Goal: Communication & Community: Answer question/provide support

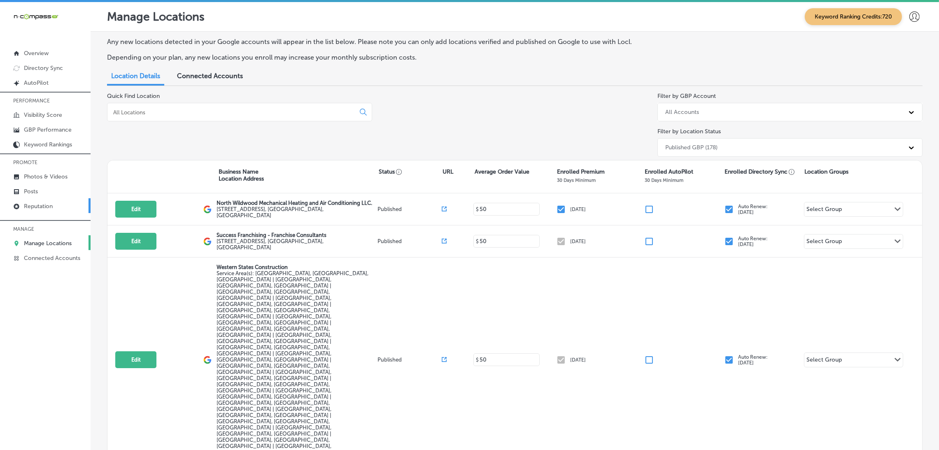
click at [43, 203] on p "Reputation" at bounding box center [38, 206] width 29 height 7
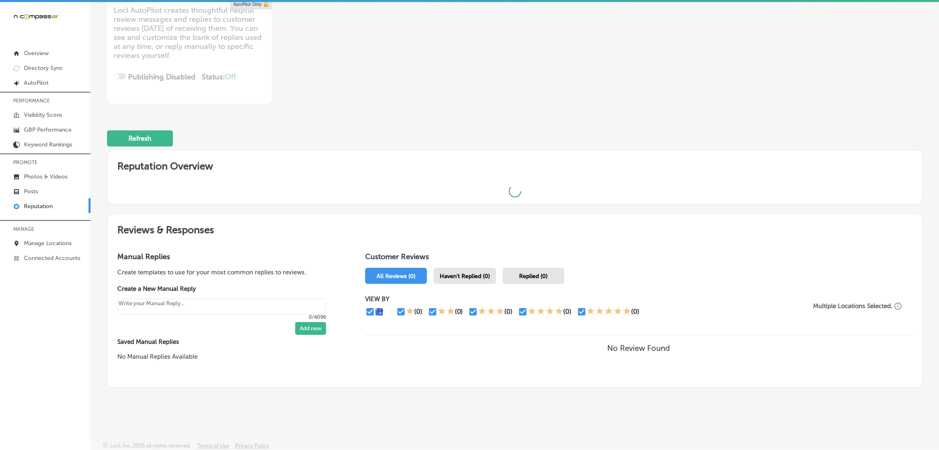
scroll to position [2, 0]
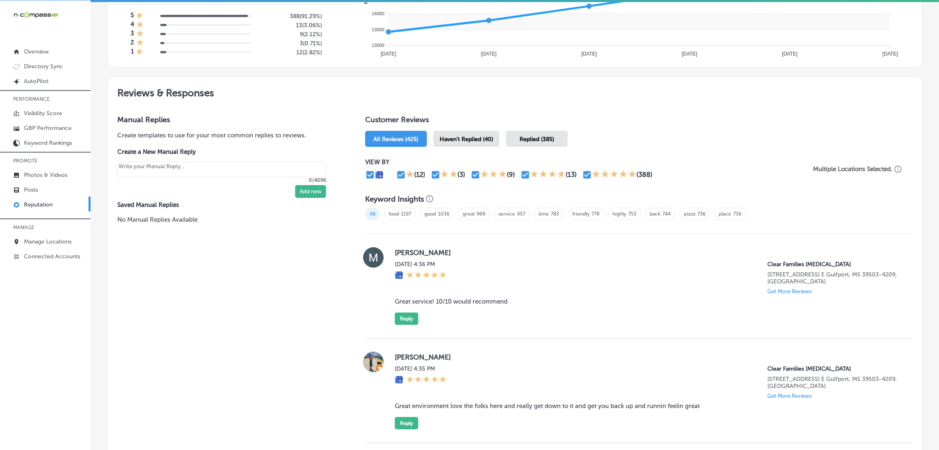
click at [470, 138] on span "Haven't Replied (40)" at bounding box center [465, 139] width 53 height 7
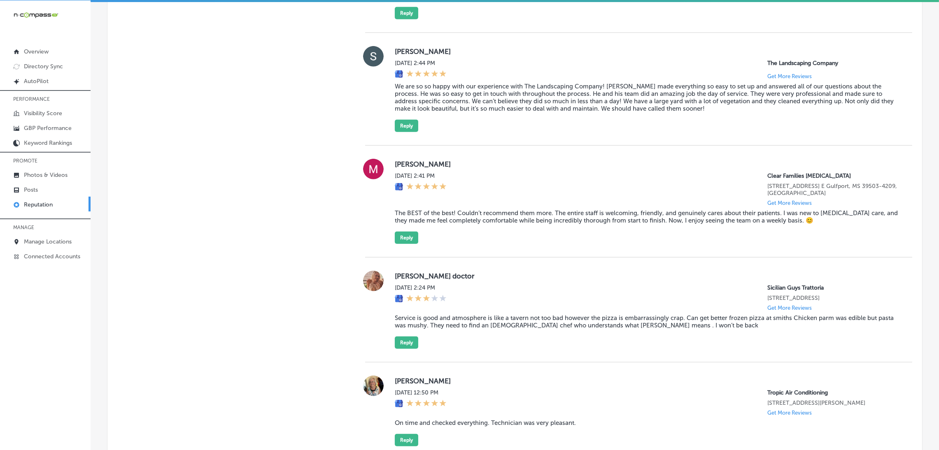
scroll to position [813, 0]
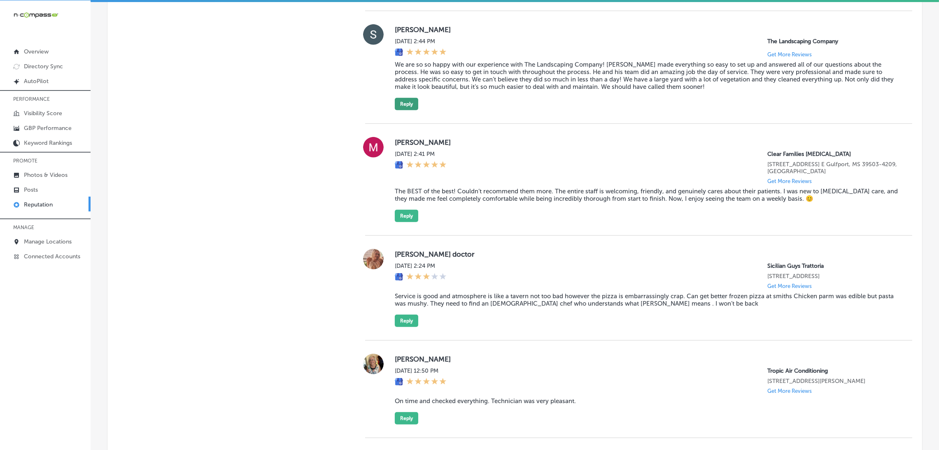
click at [406, 99] on button "Reply" at bounding box center [406, 104] width 23 height 12
type textarea "x"
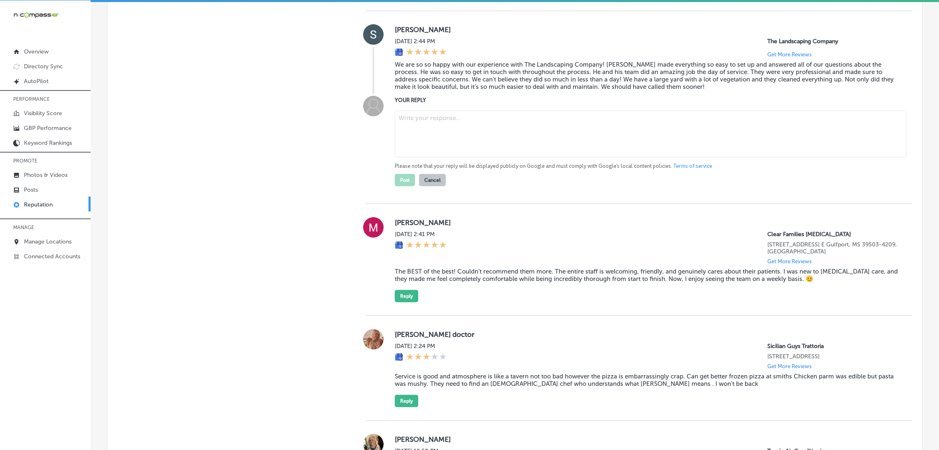
click at [462, 89] on blockquote "We are so so happy with our experience with The Landscaping Company! [PERSON_NA…" at bounding box center [647, 76] width 504 height 30
click at [467, 77] on blockquote "We are so so happy with our experience with The Landscaping Company! [PERSON_NA…" at bounding box center [647, 76] width 504 height 30
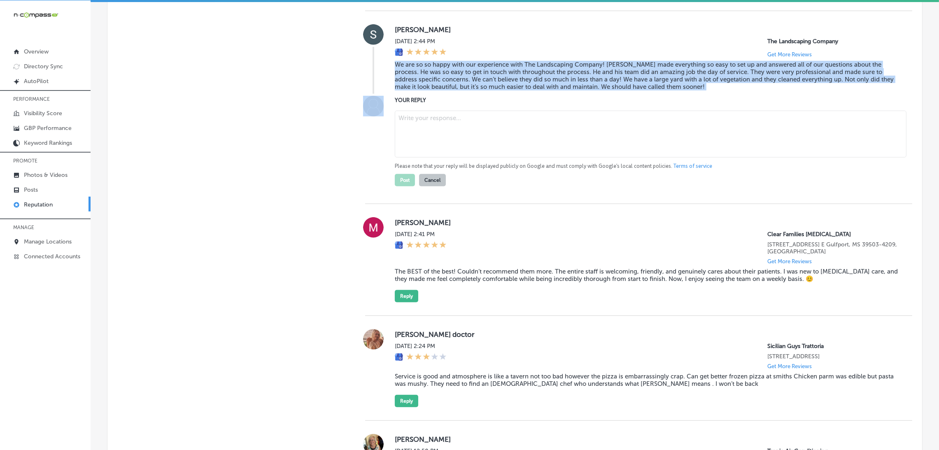
click at [467, 77] on blockquote "We are so so happy with our experience with The Landscaping Company! [PERSON_NA…" at bounding box center [647, 76] width 504 height 30
copy blockquote "We are so so happy with our experience with The Landscaping Company! [PERSON_NA…"
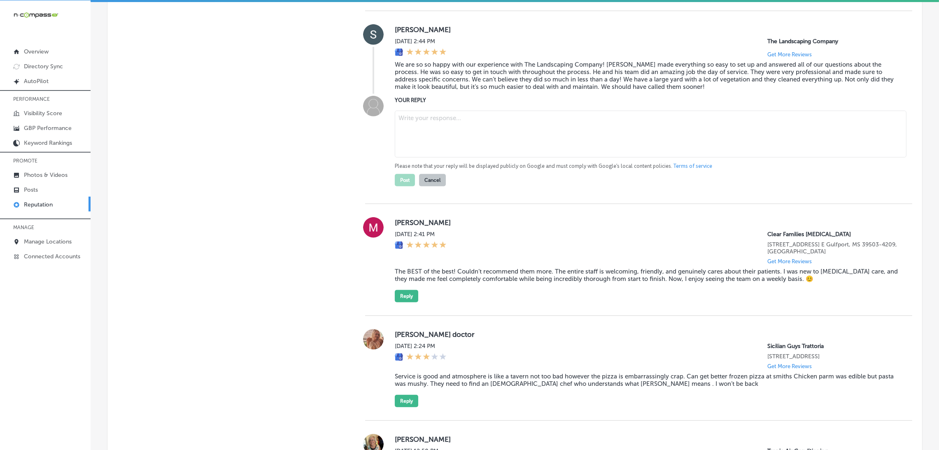
click at [499, 132] on textarea at bounding box center [650, 134] width 511 height 47
click at [461, 130] on textarea at bounding box center [650, 134] width 511 height 47
paste textarea "Thank you for the wonderful review, [Reviewer Name]! We’re thrilled to hear tha…"
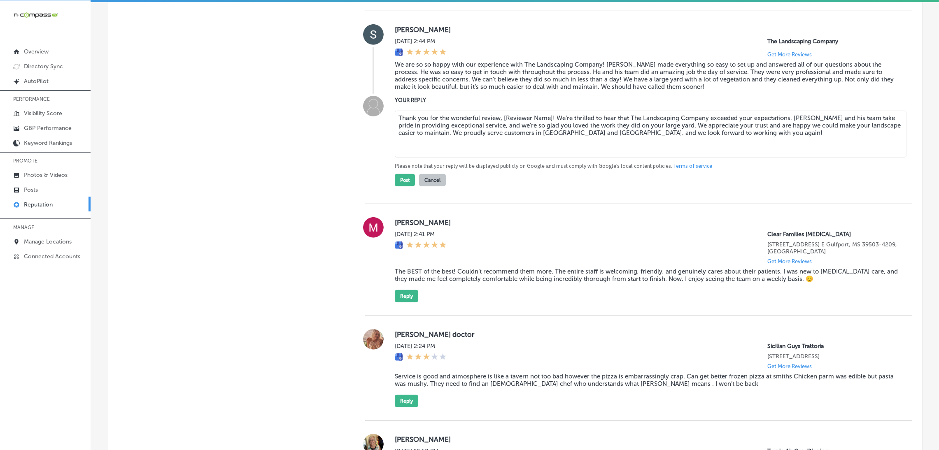
drag, startPoint x: 500, startPoint y: 121, endPoint x: 549, endPoint y: 116, distance: 49.5
click at [549, 116] on textarea "Thank you for the wonderful review, [Reviewer Name]! We’re thrilled to hear tha…" at bounding box center [650, 134] width 511 height 47
type textarea "Thank you for the wonderful review, [PERSON_NAME]! We’re thrilled to hear that …"
click at [407, 181] on button "Post" at bounding box center [405, 180] width 20 height 12
type textarea "x"
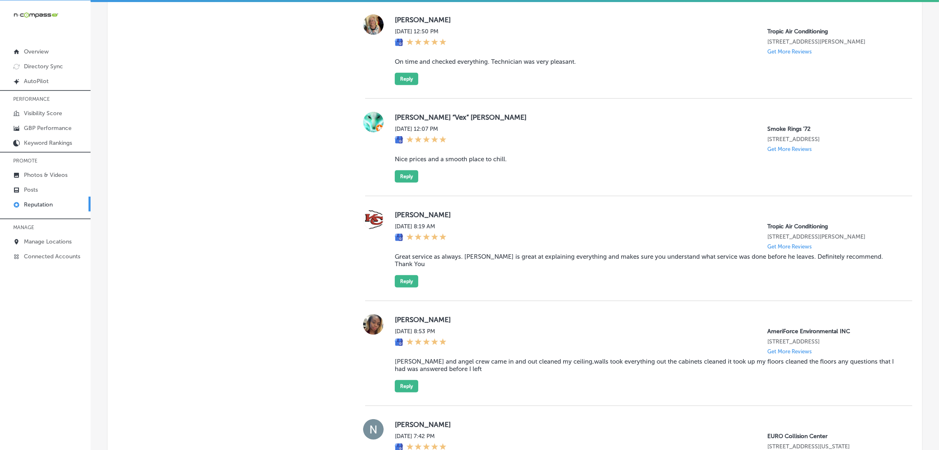
scroll to position [1041, 0]
click at [445, 65] on blockquote "On time and checked everything. Technician was very pleasant." at bounding box center [647, 61] width 504 height 7
copy blockquote "On time and checked everything. Technician was very pleasant."
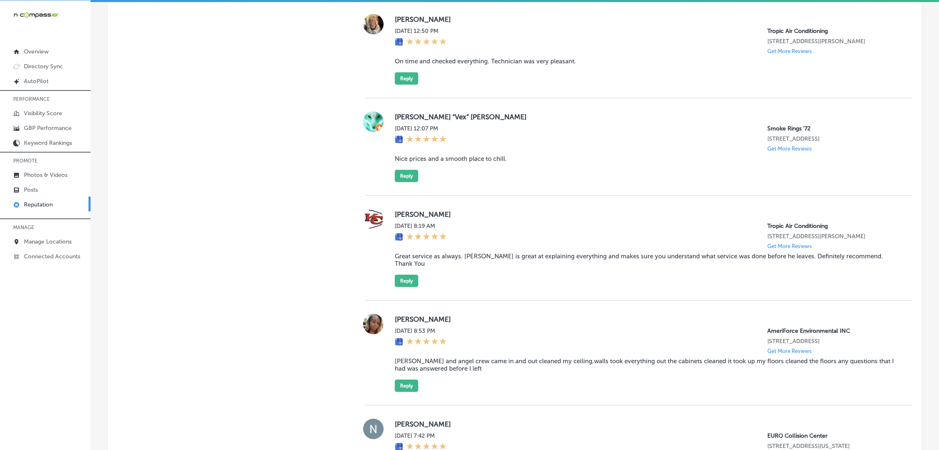
click at [627, 63] on div "[PERSON_NAME][DATE] 12:50 PM Tropic Air Conditioning [STREET_ADDRESS][PERSON_NA…" at bounding box center [647, 49] width 504 height 71
click at [403, 85] on button "Reply" at bounding box center [406, 78] width 23 height 12
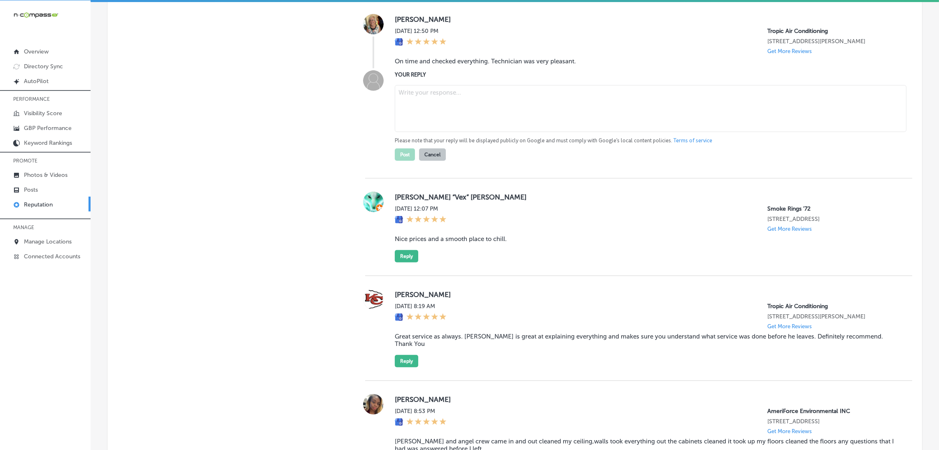
click at [507, 107] on textarea at bounding box center [650, 108] width 511 height 47
paste textarea "Thank you for the 5-star review! We're so glad to hear that our technician was …"
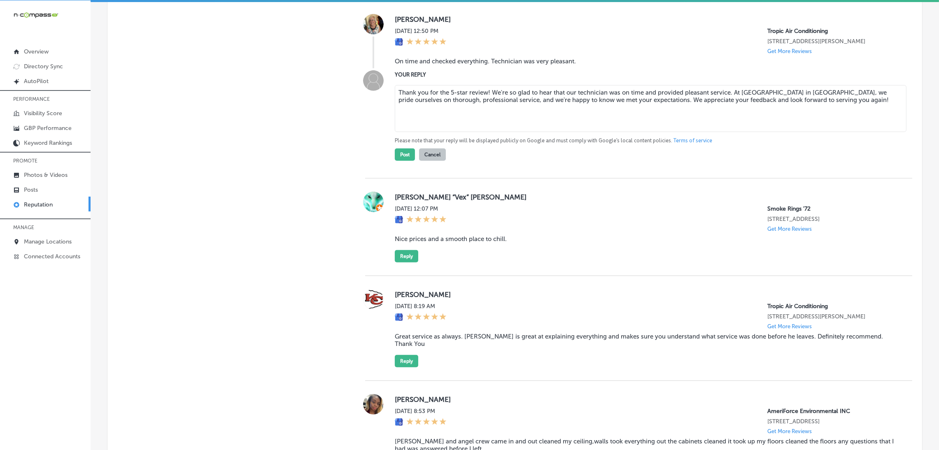
click at [484, 101] on textarea "Thank you for the 5-star review! We're so glad to hear that our technician was …" at bounding box center [650, 108] width 511 height 47
type textarea "Thank you for the 5-star review, [PERSON_NAME]! We're so glad to hear that our …"
click at [395, 159] on button "Post" at bounding box center [405, 155] width 20 height 12
type textarea "x"
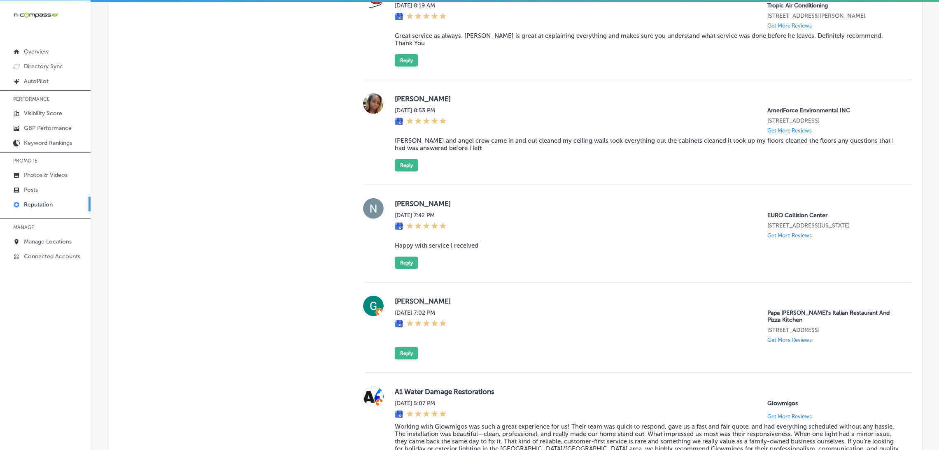
scroll to position [1164, 0]
click at [559, 46] on blockquote "Great service as always. [PERSON_NAME] is great at explaining everything and ma…" at bounding box center [647, 39] width 504 height 15
copy blockquote "Great service as always. [PERSON_NAME] is great at explaining everything and ma…"
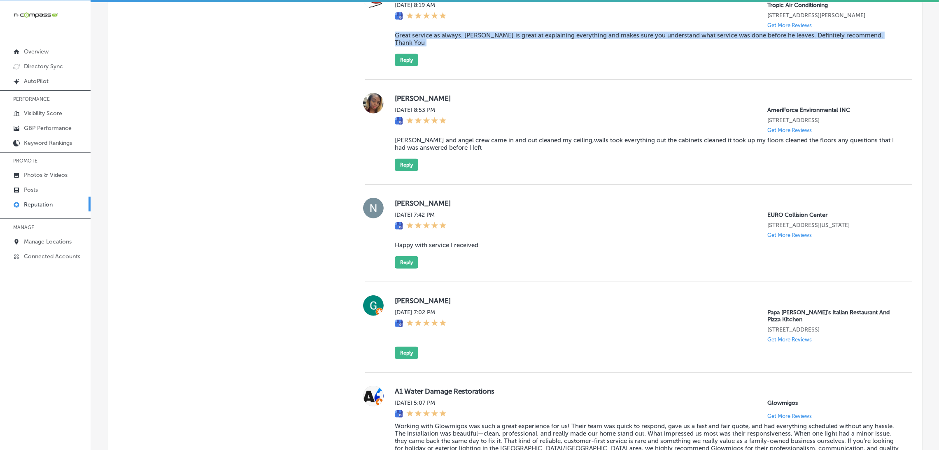
click at [439, 46] on blockquote "Great service as always. [PERSON_NAME] is great at explaining everything and ma…" at bounding box center [647, 39] width 504 height 15
click at [410, 62] on button "Reply" at bounding box center [406, 60] width 23 height 12
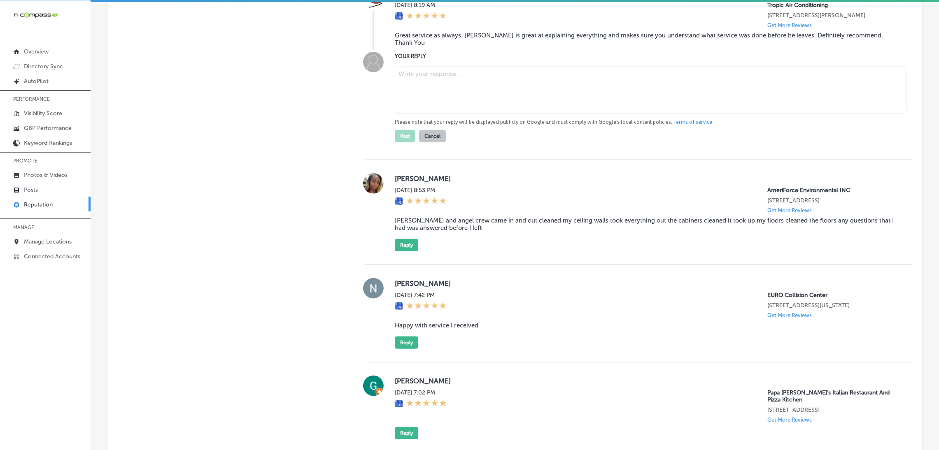
click at [422, 90] on textarea at bounding box center [650, 90] width 511 height 47
click at [530, 89] on textarea at bounding box center [650, 90] width 511 height 47
paste textarea "Thank you for the great review! We're thrilled to hear that [PERSON_NAME] provi…"
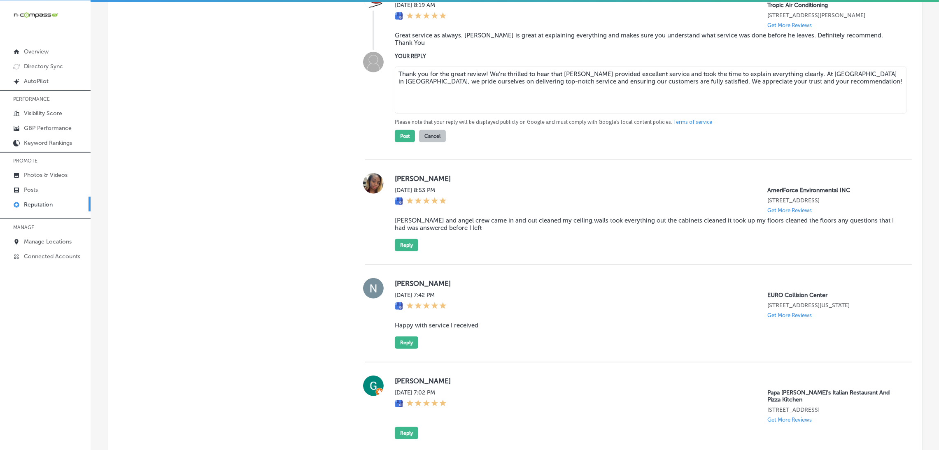
click at [483, 84] on textarea "Thank you for the great review! We're thrilled to hear that [PERSON_NAME] provi…" at bounding box center [650, 90] width 511 height 47
type textarea "Thank you for the great review, [PERSON_NAME]! We're thrilled to hear that [PER…"
click at [397, 141] on button "Post" at bounding box center [405, 136] width 20 height 12
type textarea "x"
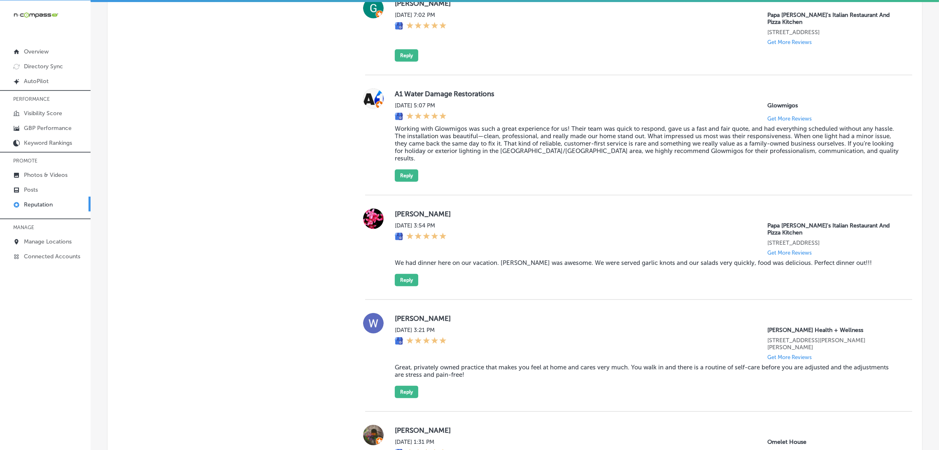
scroll to position [1359, 0]
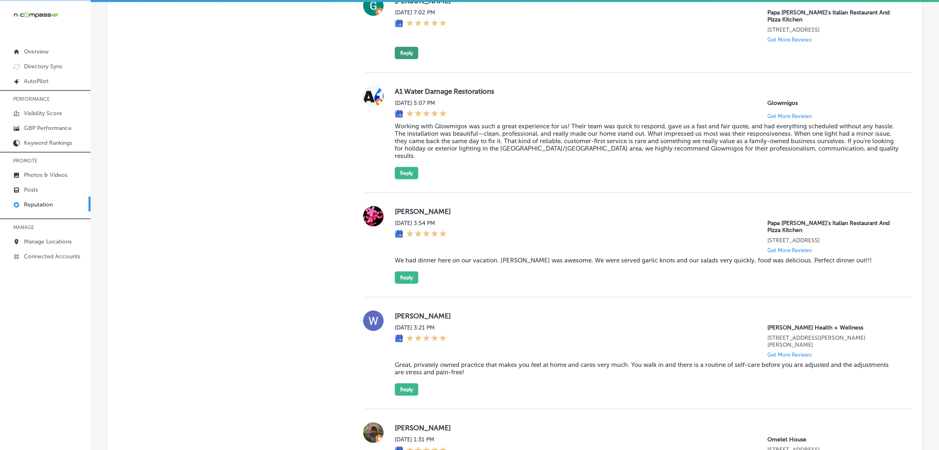
click at [404, 59] on button "Reply" at bounding box center [406, 53] width 23 height 12
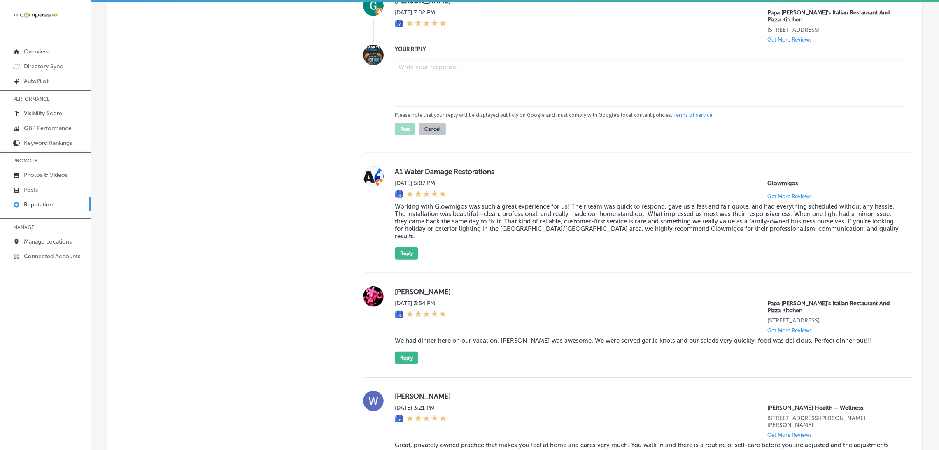
click at [441, 106] on textarea at bounding box center [650, 83] width 511 height 47
paste textarea "Thank you for the wonderful 5-star review! We’re so glad to hear you enjoyed yo…"
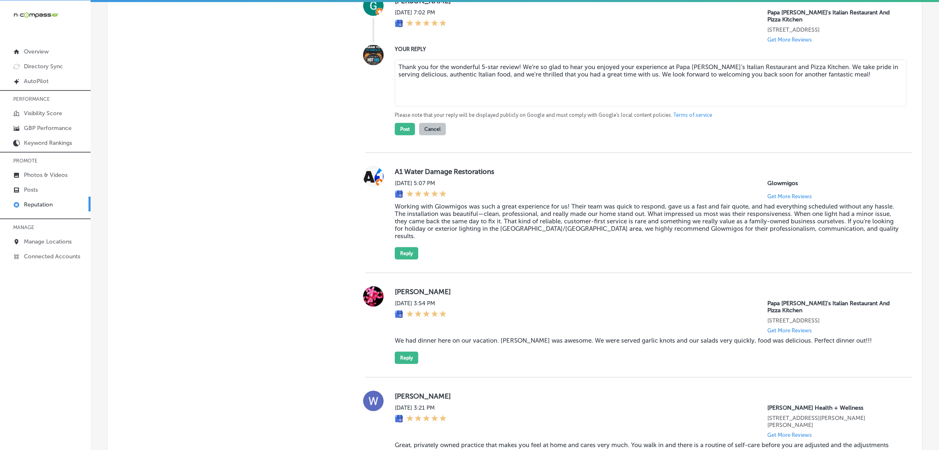
click at [516, 100] on textarea "Thank you for the wonderful 5-star review! We’re so glad to hear you enjoyed yo…" at bounding box center [650, 83] width 511 height 47
type textarea "Thank you for the wonderful 5-star review, Gautam! We’re so glad to hear you en…"
click at [411, 135] on button "Post" at bounding box center [405, 129] width 20 height 12
type textarea "x"
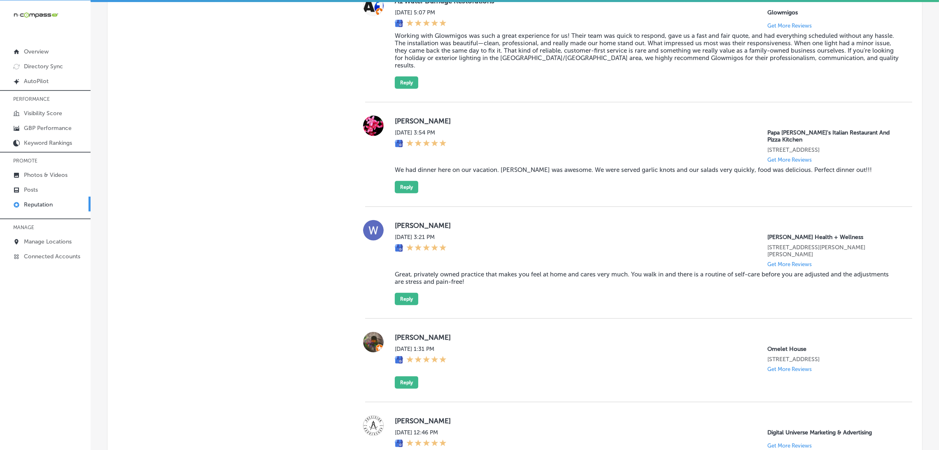
click at [411, 193] on div "[PERSON_NAME] [DATE] 3:54 PM Papa [PERSON_NAME]'s Italian Restaurant And Pizza …" at bounding box center [647, 155] width 504 height 78
click at [396, 193] on button "Reply" at bounding box center [406, 187] width 23 height 12
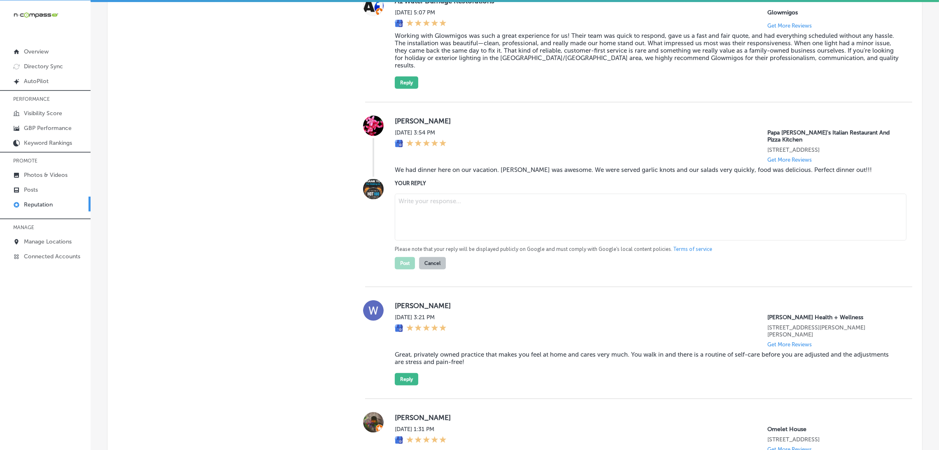
scroll to position [1421, 0]
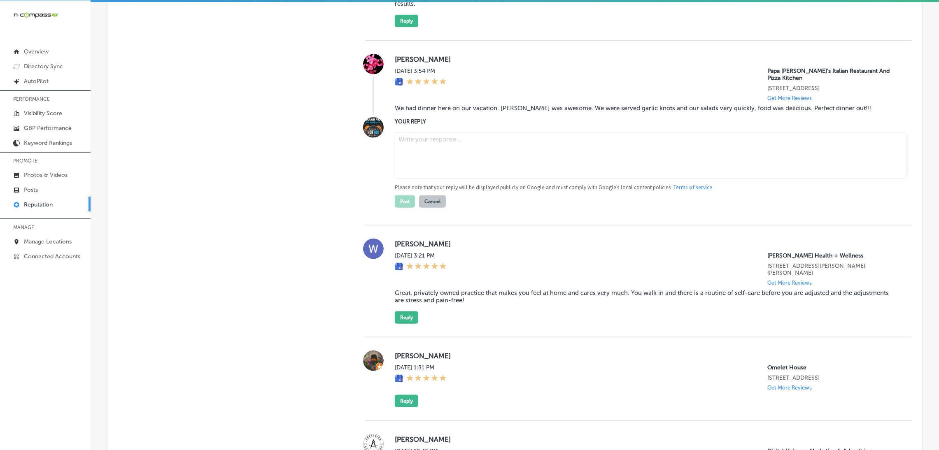
click at [458, 115] on div "[PERSON_NAME] [DATE] 3:54 PM Papa [PERSON_NAME]'s Italian Restaurant And Pizza …" at bounding box center [647, 84] width 504 height 61
click at [458, 112] on blockquote "We had dinner here on our vacation. [PERSON_NAME] was awesome. We were served g…" at bounding box center [647, 108] width 504 height 7
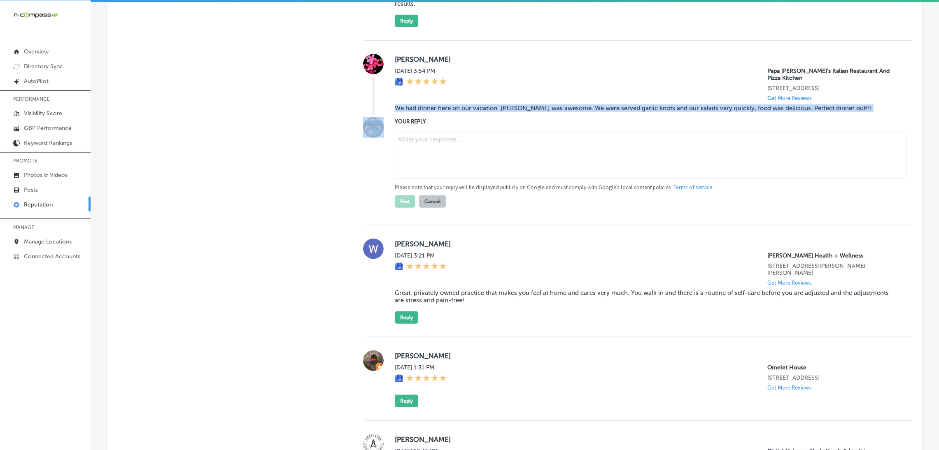
click at [458, 112] on blockquote "We had dinner here on our vacation. [PERSON_NAME] was awesome. We were served g…" at bounding box center [647, 108] width 504 height 7
copy blockquote "We had dinner here on our vacation. [PERSON_NAME] was awesome. We were served g…"
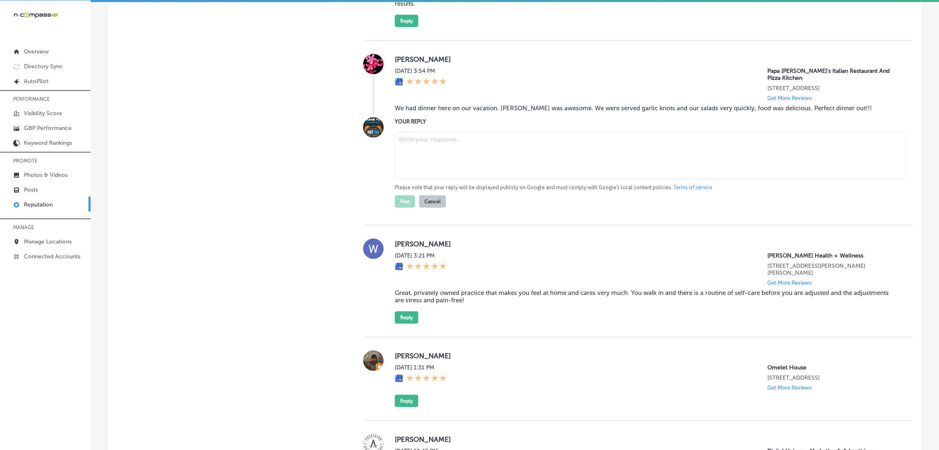
click at [443, 173] on textarea at bounding box center [650, 155] width 511 height 47
paste textarea "Thank you for the wonderful 5-star review! We’re so glad to hear you had a grea…"
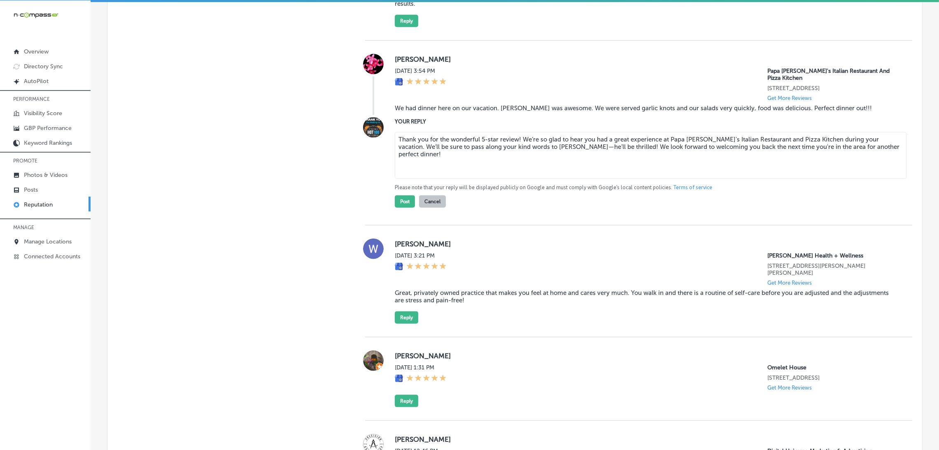
click at [516, 164] on textarea "Thank you for the wonderful 5-star review! We’re so glad to hear you had a grea…" at bounding box center [650, 155] width 511 height 47
type textarea "Thank you for the wonderful 5-star review, [PERSON_NAME]! We’re so glad to hear…"
click at [406, 208] on button "Post" at bounding box center [405, 201] width 20 height 12
type textarea "x"
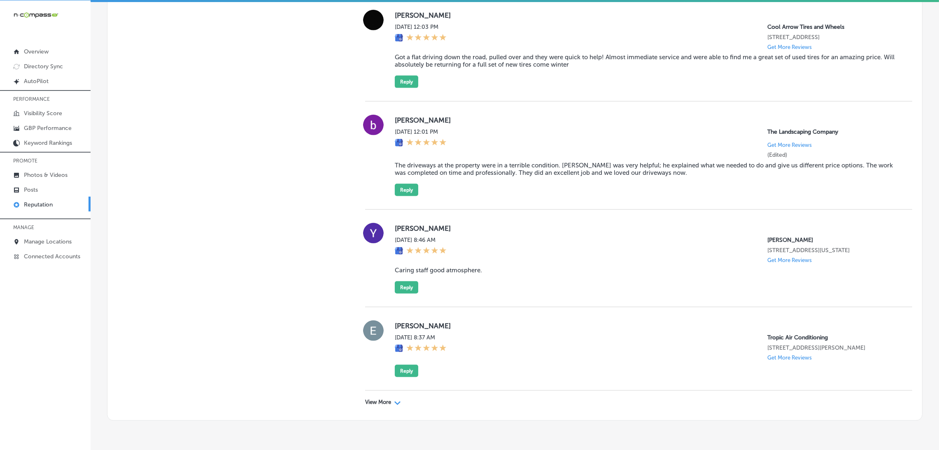
scroll to position [1827, 0]
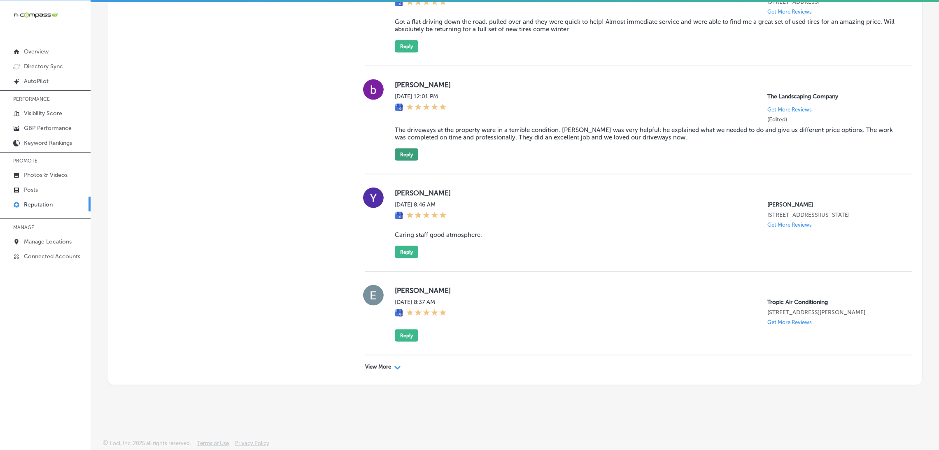
click at [411, 149] on button "Reply" at bounding box center [406, 155] width 23 height 12
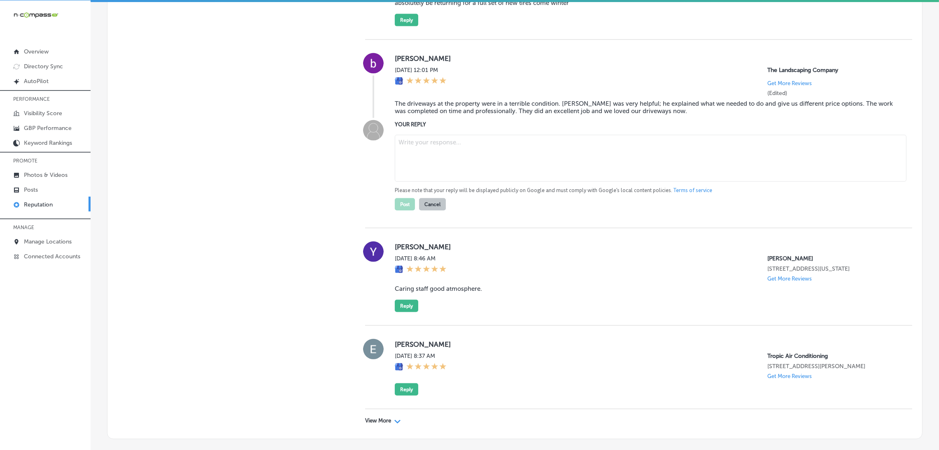
click at [417, 115] on blockquote "The driveways at the property were in a terrible condition. [PERSON_NAME] was v…" at bounding box center [647, 107] width 504 height 15
click at [456, 115] on blockquote "The driveways at the property were in a terrible condition. [PERSON_NAME] was v…" at bounding box center [647, 107] width 504 height 15
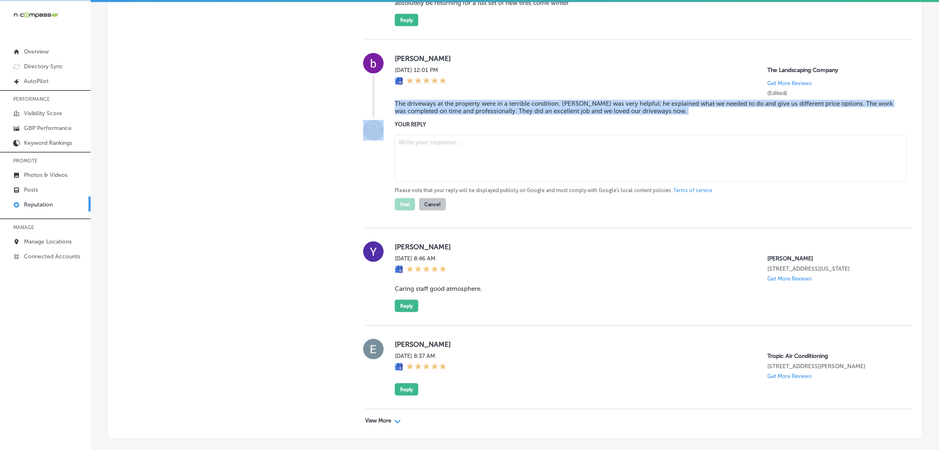
click at [456, 115] on blockquote "The driveways at the property were in a terrible condition. [PERSON_NAME] was v…" at bounding box center [647, 107] width 504 height 15
copy blockquote "The driveways at the property were in a terrible condition. [PERSON_NAME] was v…"
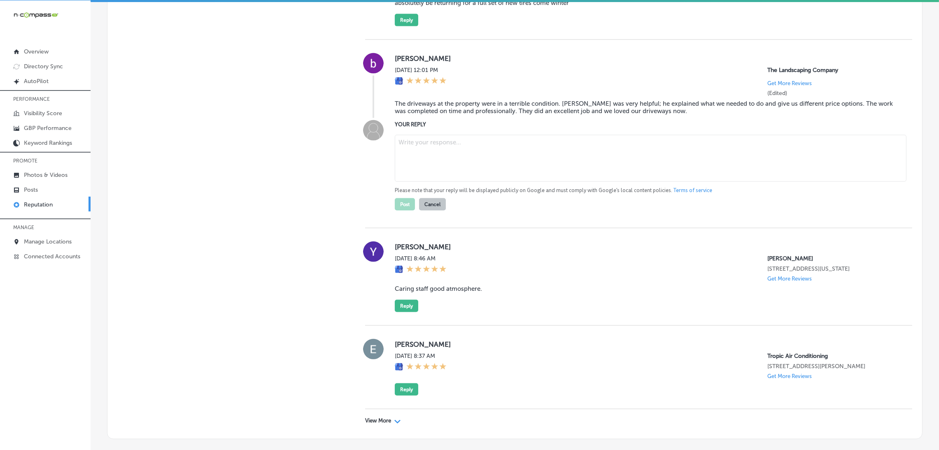
click at [434, 174] on textarea at bounding box center [650, 158] width 511 height 47
paste textarea "Thank you for your kind review, [Reviewer Name]! We're so glad The Landscaping …"
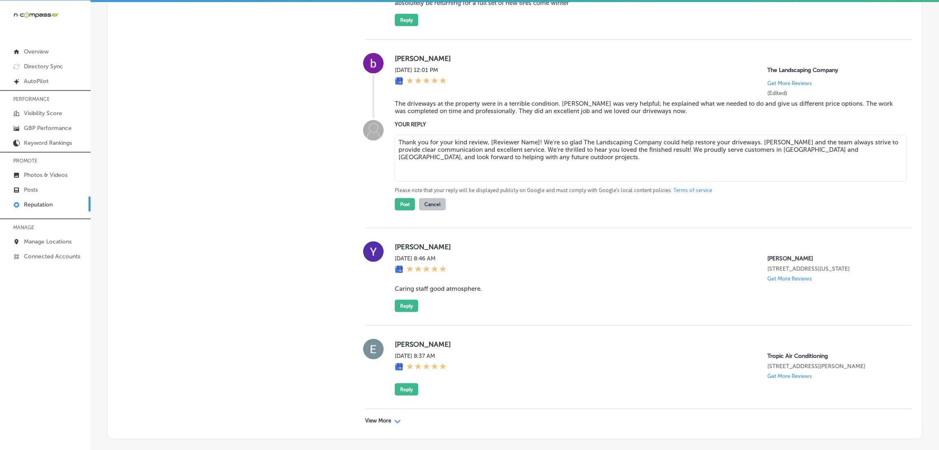
drag, startPoint x: 487, startPoint y: 168, endPoint x: 534, endPoint y: 167, distance: 47.3
click at [534, 167] on textarea "Thank you for your kind review, [Reviewer Name]! We're so glad The Landscaping …" at bounding box center [650, 158] width 511 height 47
type textarea "Thank you for your kind review, [PERSON_NAME]! We're so glad The Landscaping Co…"
click at [400, 211] on button "Post" at bounding box center [405, 204] width 20 height 12
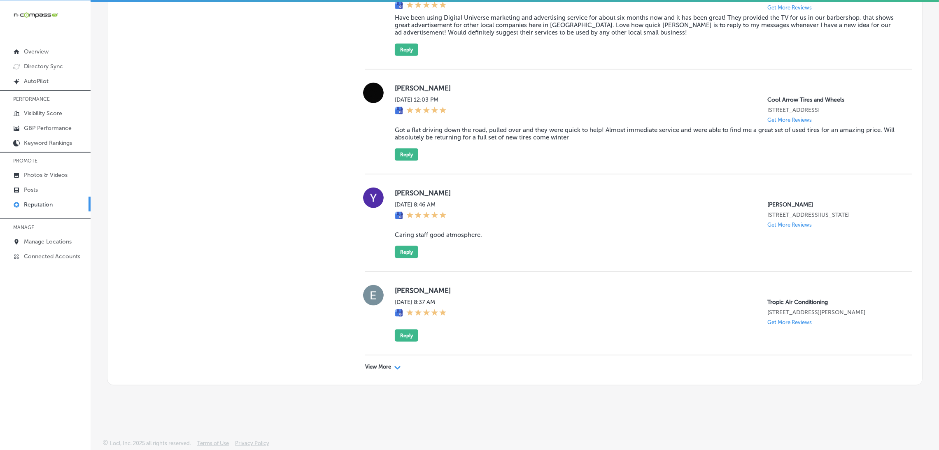
scroll to position [1719, 0]
click at [383, 369] on p "View More" at bounding box center [378, 367] width 26 height 7
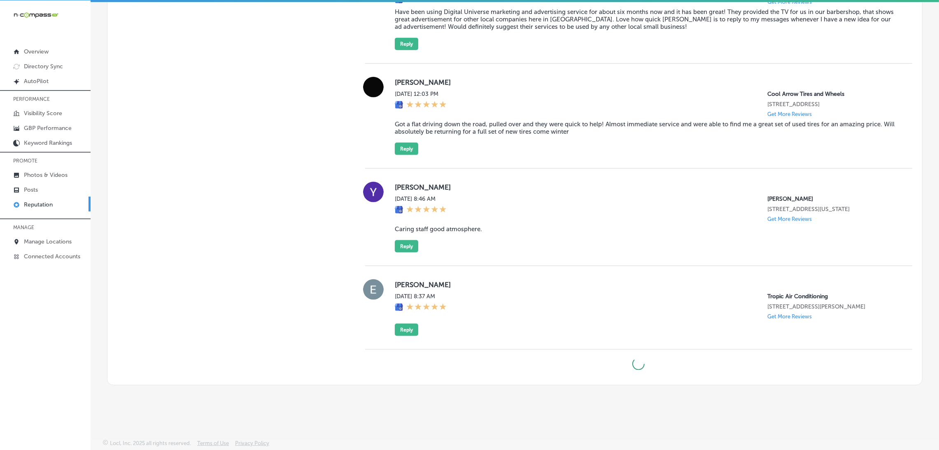
type textarea "x"
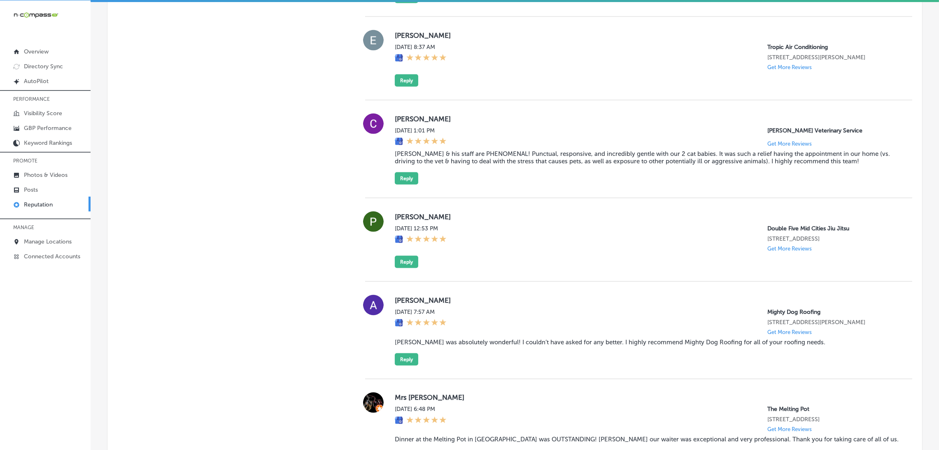
scroll to position [1951, 0]
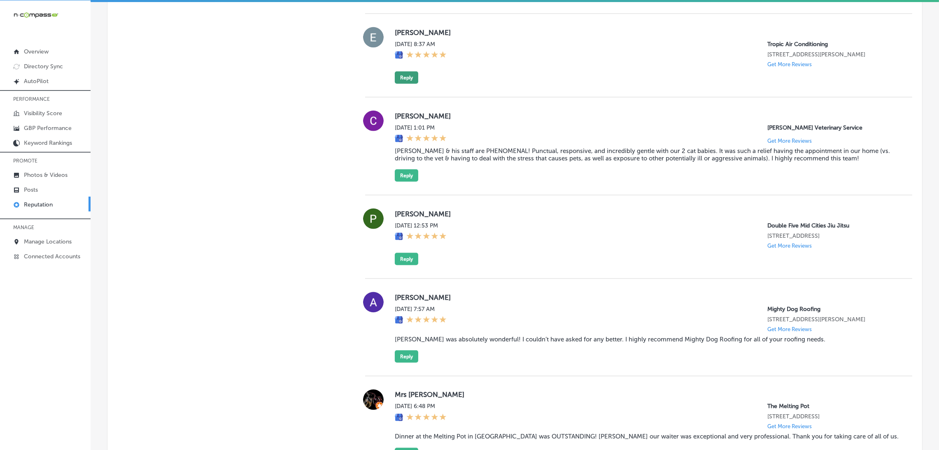
click at [406, 84] on button "Reply" at bounding box center [406, 78] width 23 height 12
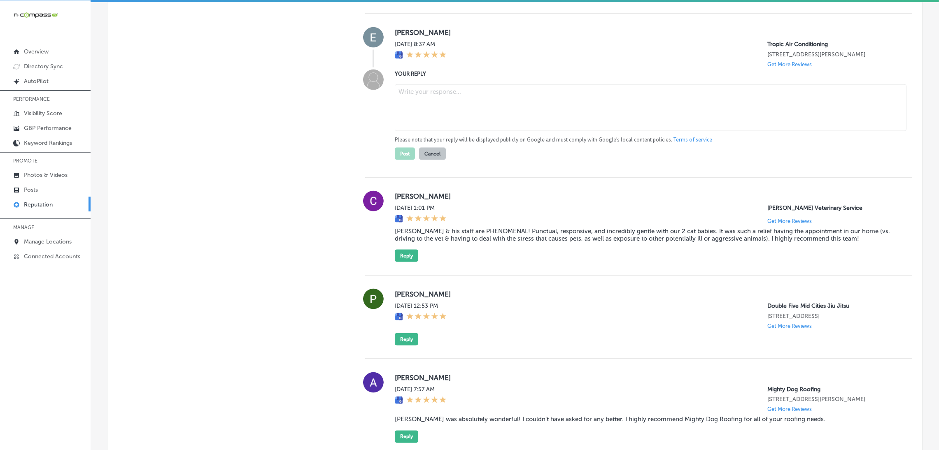
click at [544, 129] on textarea at bounding box center [650, 107] width 511 height 47
click at [410, 127] on textarea at bounding box center [650, 107] width 511 height 47
click at [443, 102] on div "YOUR REPLY Please note that your reply will be displayed publicly on Google and…" at bounding box center [647, 115] width 504 height 91
click at [446, 121] on textarea at bounding box center [650, 107] width 511 height 47
paste textarea "Thank you for the 5-star review! We’re so happy to hear that you had a great ex…"
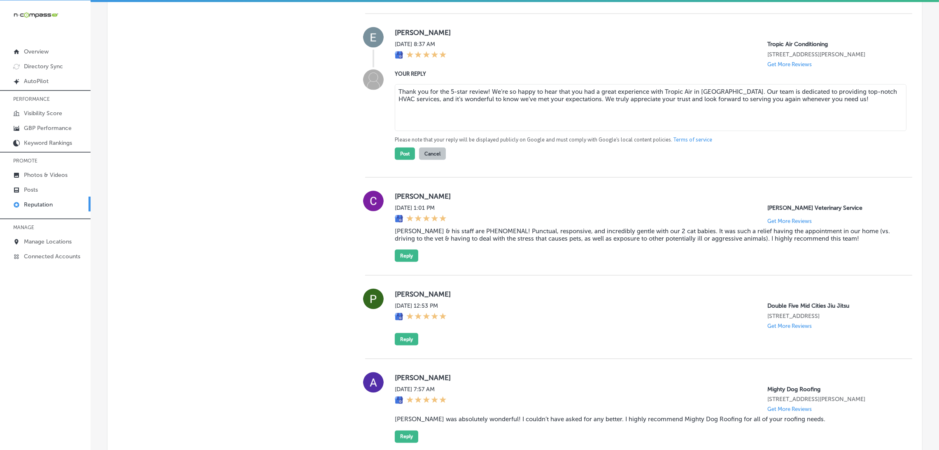
drag, startPoint x: 485, startPoint y: 119, endPoint x: 490, endPoint y: 117, distance: 5.0
click at [485, 118] on textarea "Thank you for the 5-star review! We’re so happy to hear that you had a great ex…" at bounding box center [650, 107] width 511 height 47
type textarea "Thank you for the 5-star review, [PERSON_NAME]! We’re so happy to hear that you…"
click at [401, 160] on button "Post" at bounding box center [405, 154] width 20 height 12
type textarea "x"
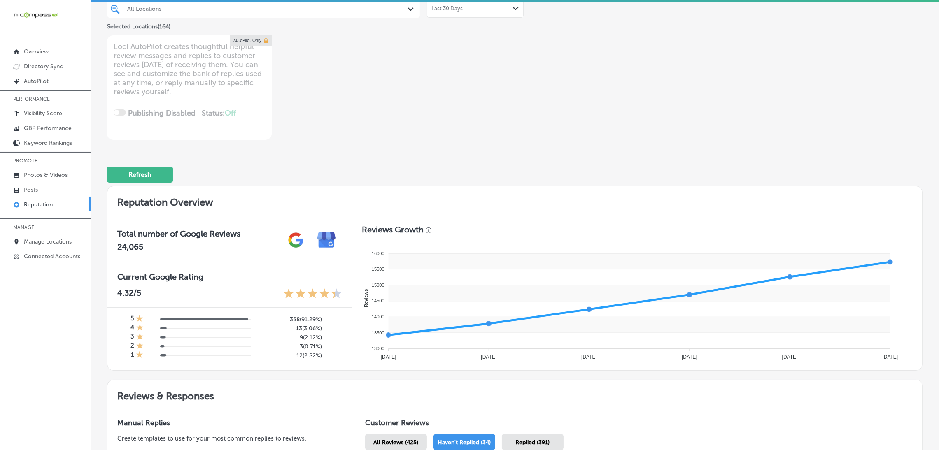
scroll to position [325, 0]
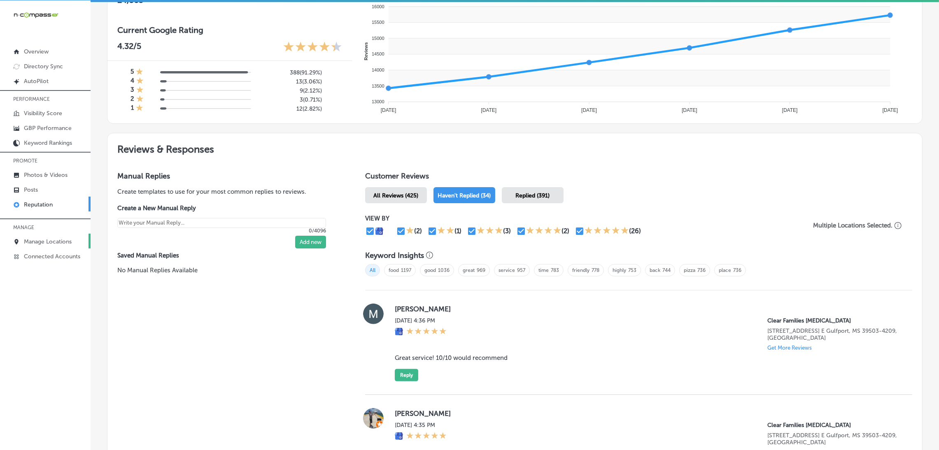
click at [48, 240] on p "Manage Locations" at bounding box center [48, 241] width 48 height 7
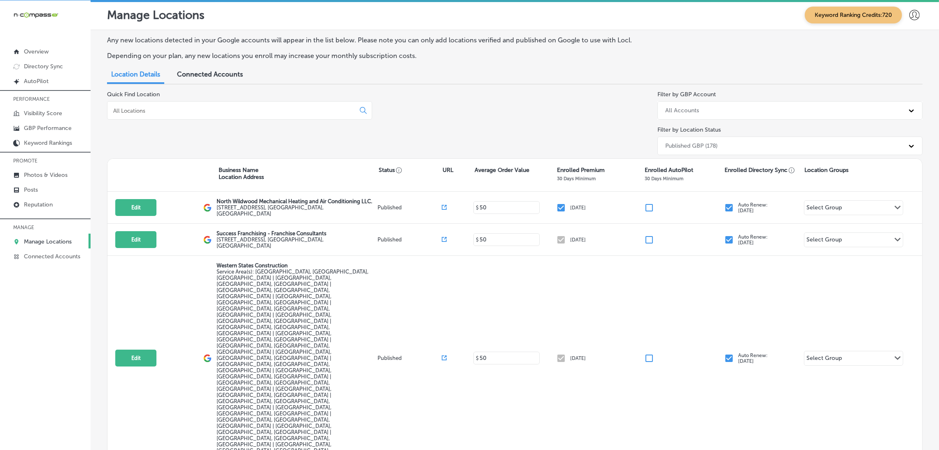
click at [196, 107] on input at bounding box center [232, 110] width 241 height 7
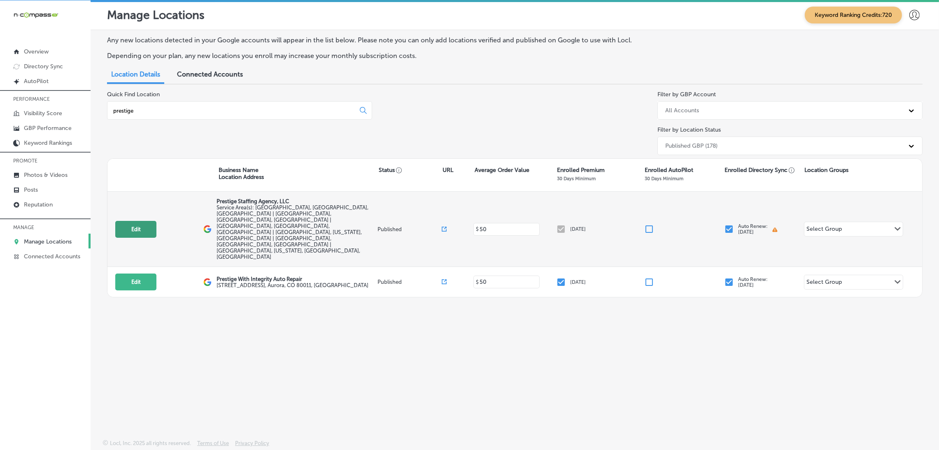
type input "prestige"
click at [144, 221] on button "Edit" at bounding box center [135, 229] width 41 height 17
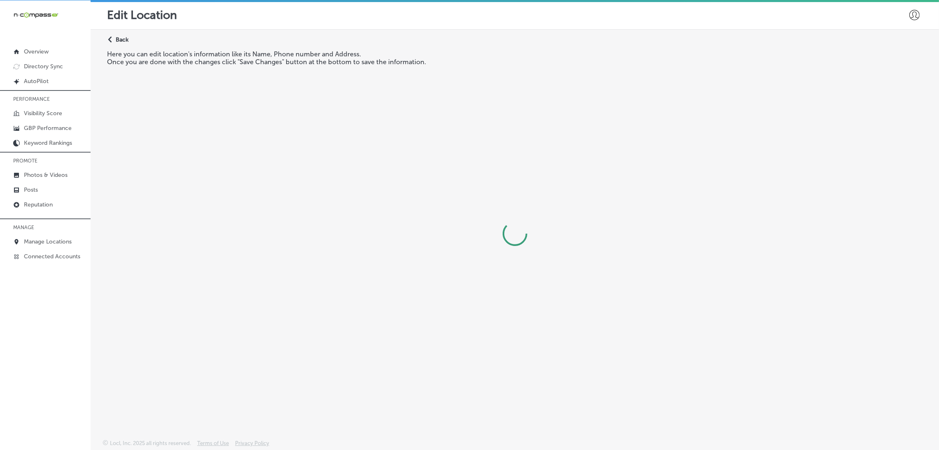
select select "US"
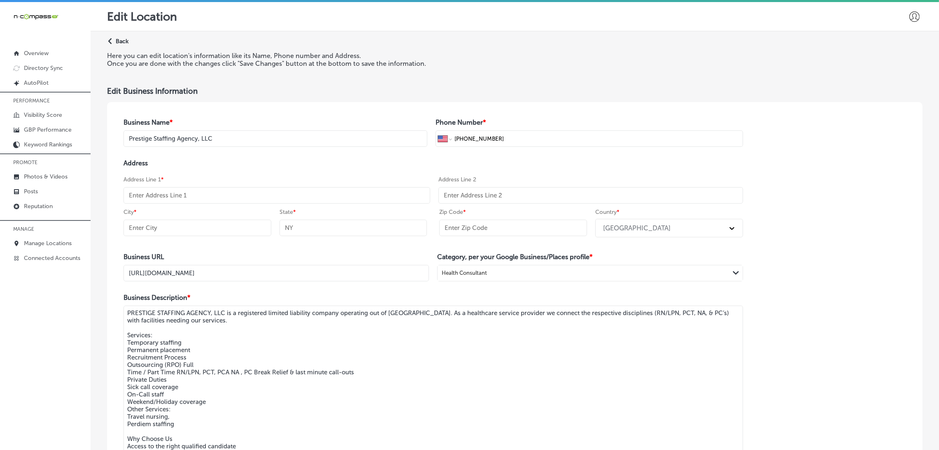
click at [126, 45] on div "Path Created with Sketch. Back" at bounding box center [117, 44] width 21 height 14
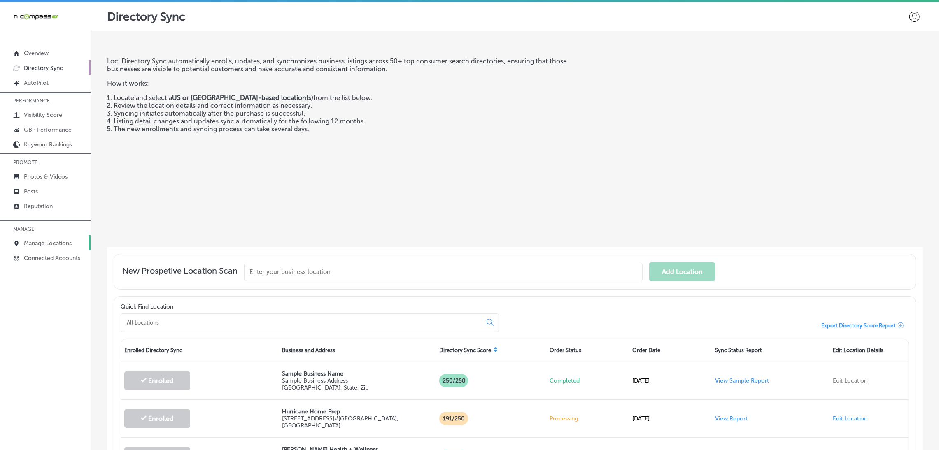
click at [52, 241] on p "Manage Locations" at bounding box center [48, 243] width 48 height 7
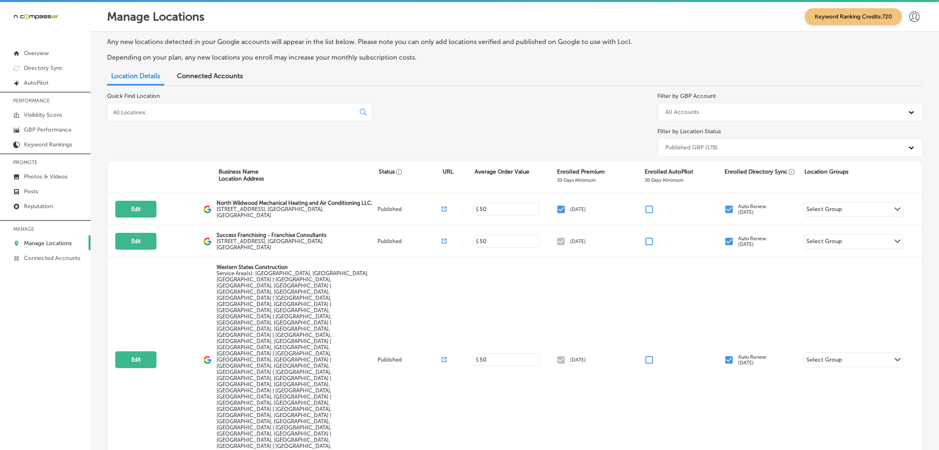
click at [146, 114] on input at bounding box center [232, 112] width 241 height 7
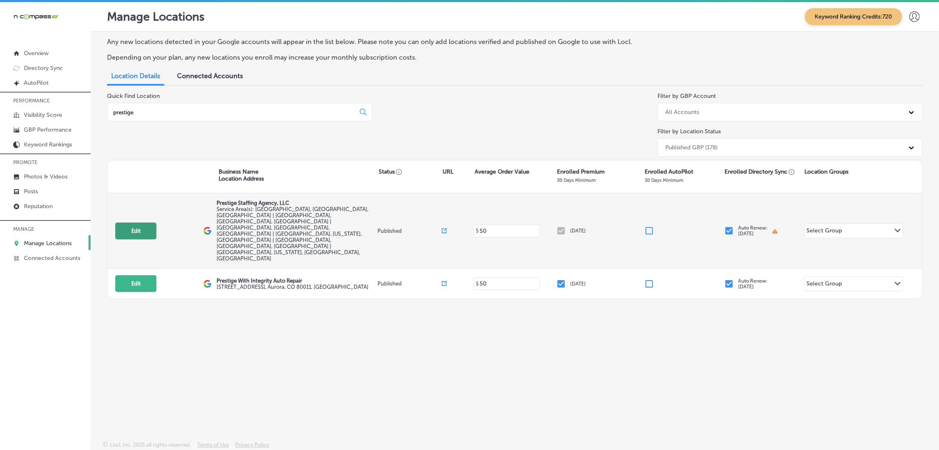
type input "prestige"
click at [144, 223] on button "Edit" at bounding box center [135, 231] width 41 height 17
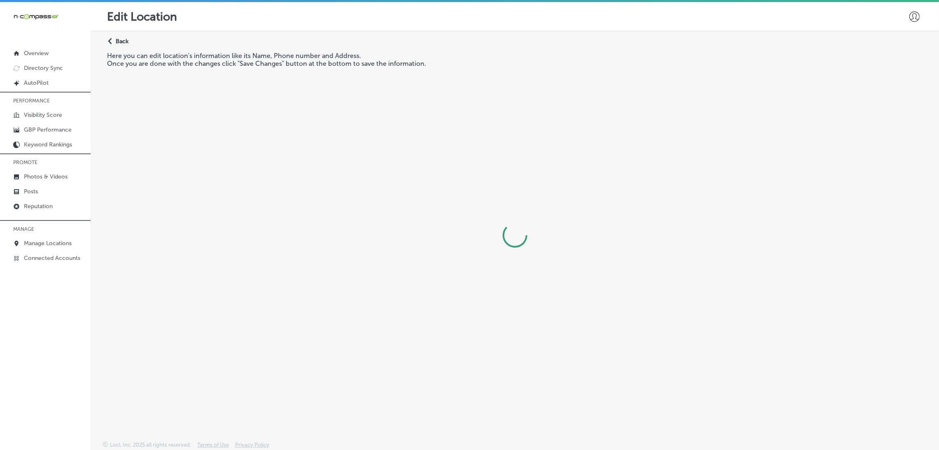
select select "US"
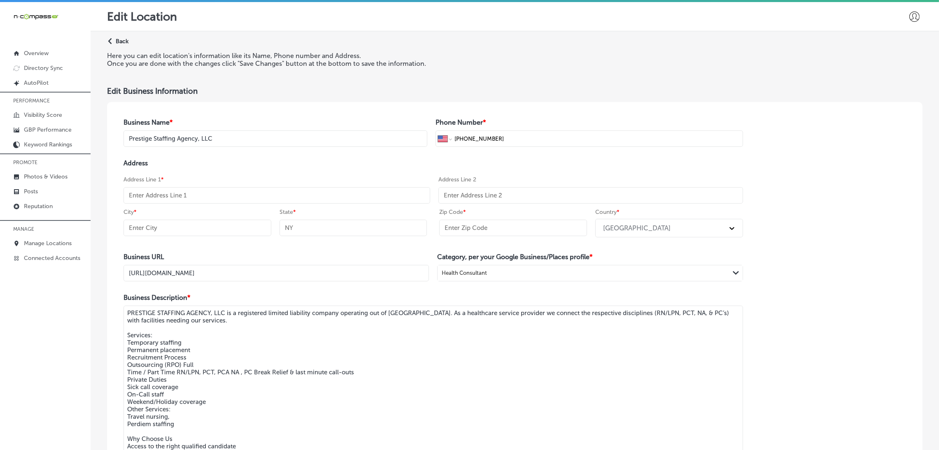
click at [122, 37] on div "Path Created with Sketch. Back" at bounding box center [117, 44] width 21 height 14
